Goal: Information Seeking & Learning: Learn about a topic

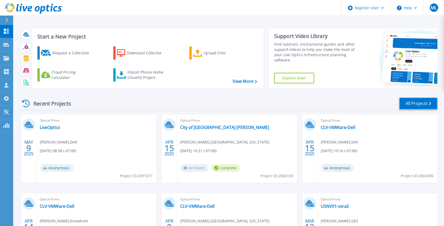
click at [414, 103] on link "All Projects" at bounding box center [418, 103] width 38 height 12
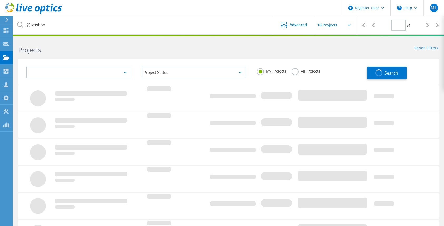
type input "1"
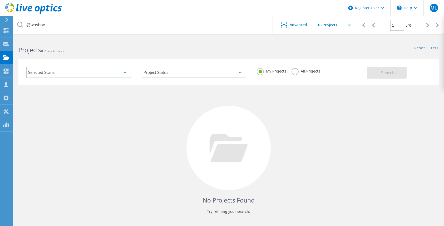
click at [300, 73] on div "All Projects" at bounding box center [306, 72] width 29 height 8
click at [295, 72] on label "All Projects" at bounding box center [306, 70] width 29 height 5
click at [0, 0] on input "All Projects" at bounding box center [0, 0] width 0 height 0
click at [389, 75] on span "Search" at bounding box center [388, 73] width 14 height 6
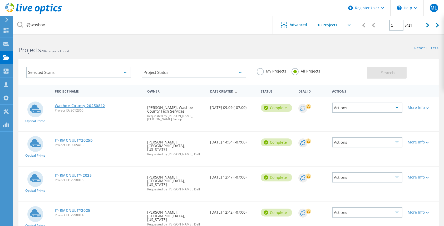
click at [89, 105] on link "Washoe County 20250812" at bounding box center [80, 106] width 50 height 4
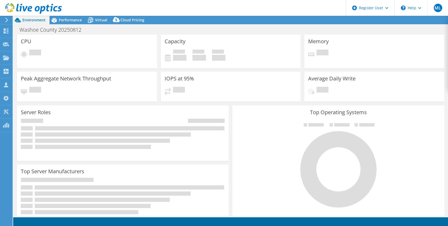
select select "USD"
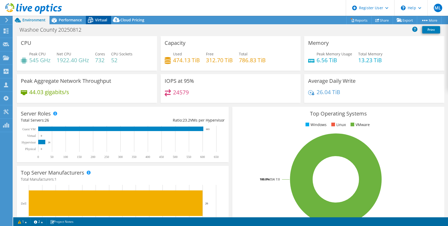
click at [101, 19] on span "Virtual" at bounding box center [101, 19] width 12 height 5
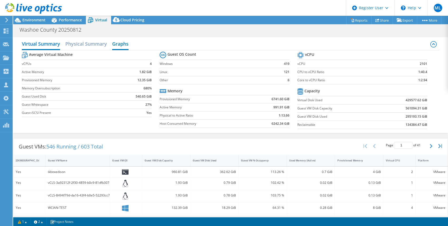
click at [117, 45] on h2 "Graphs" at bounding box center [120, 44] width 16 height 12
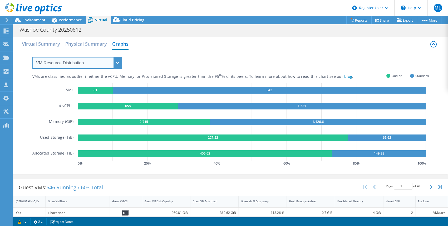
click at [65, 67] on select "VM Resource Distribution Provisioning Contrast Over Provisioning" at bounding box center [77, 63] width 90 height 12
select select "Over Provisioning"
click at [32, 57] on select "VM Resource Distribution Provisioning Contrast Over Provisioning" at bounding box center [77, 63] width 90 height 12
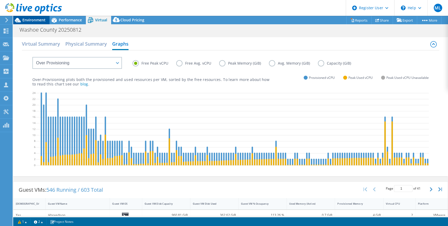
click at [43, 21] on span "Environment" at bounding box center [33, 19] width 23 height 5
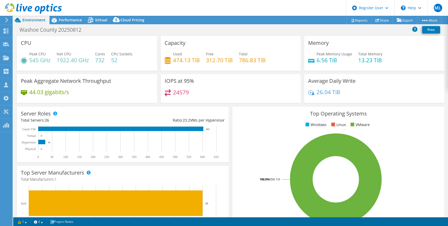
click at [61, 17] on div at bounding box center [31, 9] width 62 height 18
click at [70, 24] on div "Performance" at bounding box center [68, 20] width 36 height 8
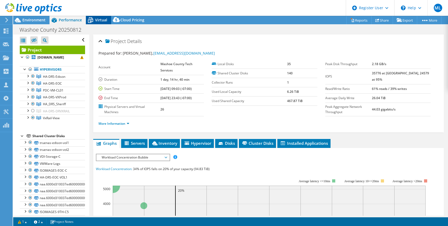
click at [97, 21] on span "Virtual" at bounding box center [101, 19] width 12 height 5
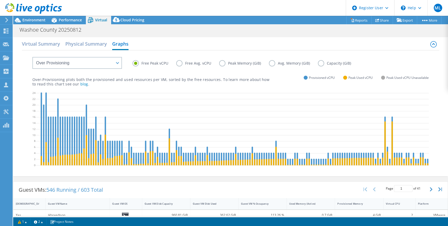
click at [220, 63] on label "Peak Memory (GiB)" at bounding box center [244, 63] width 50 height 6
click at [0, 0] on input "Peak Memory (GiB)" at bounding box center [0, 0] width 0 height 0
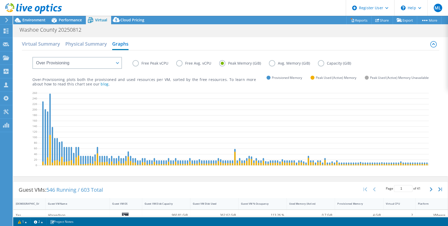
click at [137, 63] on label "Free Peak vCPU" at bounding box center [154, 63] width 44 height 6
click at [0, 0] on input "Free Peak vCPU" at bounding box center [0, 0] width 0 height 0
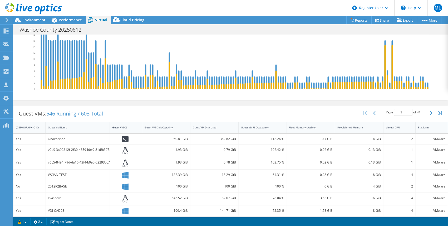
scroll to position [105, 0]
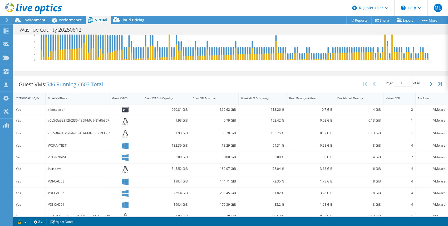
click at [389, 100] on div "Virtual CPU" at bounding box center [396, 97] width 21 height 3
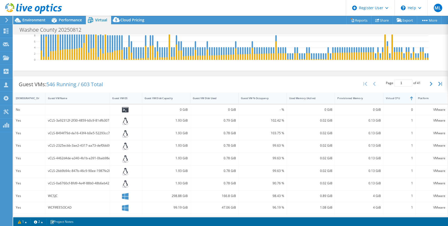
click at [391, 100] on div "Virtual CPU" at bounding box center [396, 97] width 21 height 3
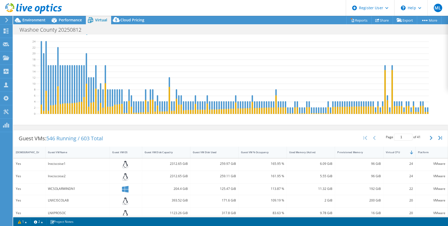
scroll to position [40, 0]
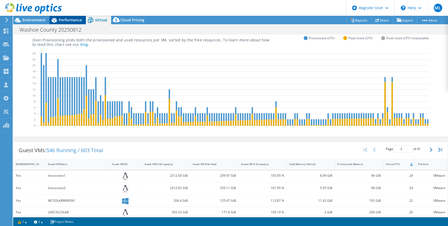
click at [69, 20] on span "Performance" at bounding box center [70, 19] width 23 height 5
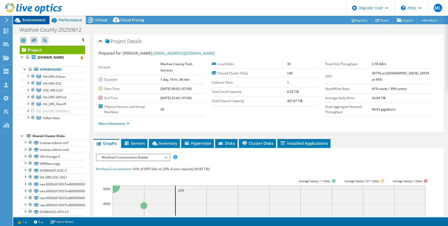
click at [34, 21] on span "Environment" at bounding box center [33, 19] width 23 height 5
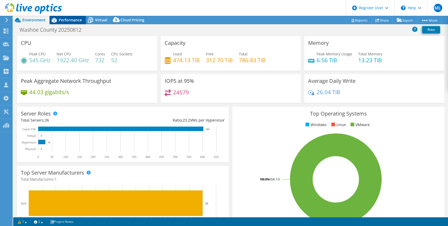
click at [74, 18] on span "Performance" at bounding box center [70, 19] width 23 height 5
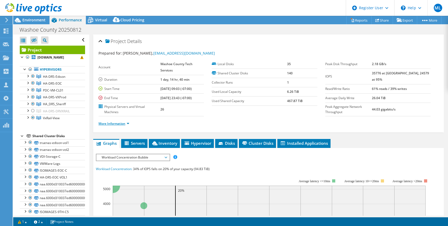
click at [128, 123] on link "More Information" at bounding box center [113, 123] width 31 height 4
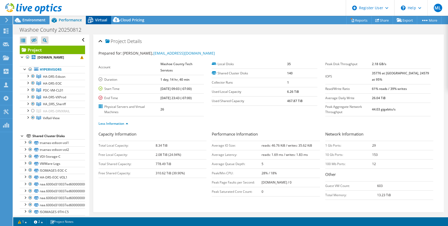
click at [100, 20] on span "Virtual" at bounding box center [101, 19] width 12 height 5
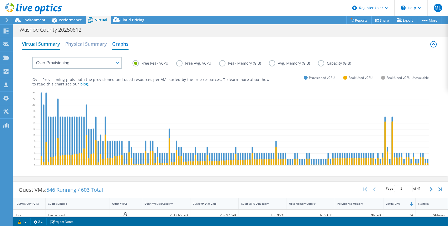
click at [45, 48] on h2 "Virtual Summary" at bounding box center [41, 44] width 38 height 12
